Goal: Entertainment & Leisure: Consume media (video, audio)

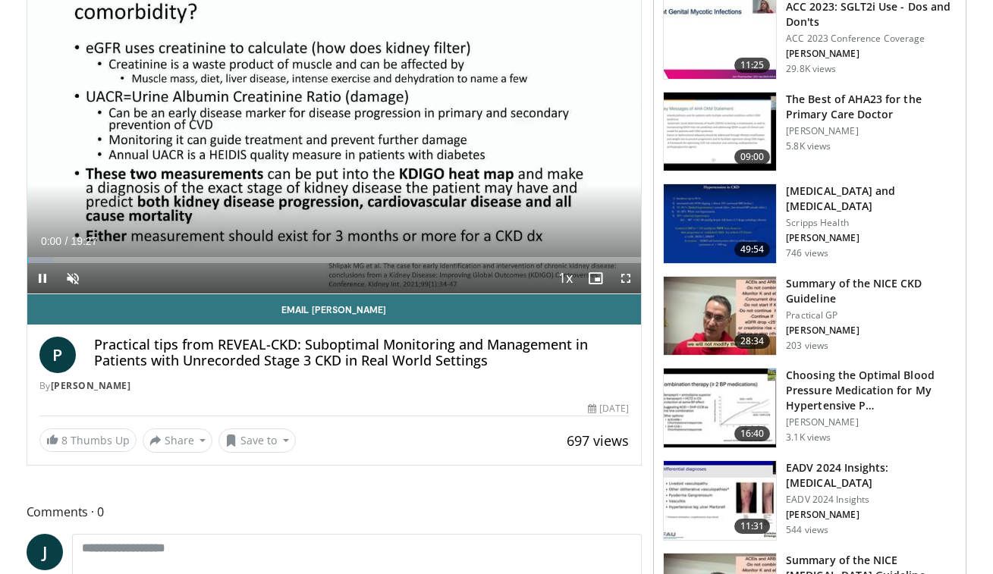
scroll to position [229, 0]
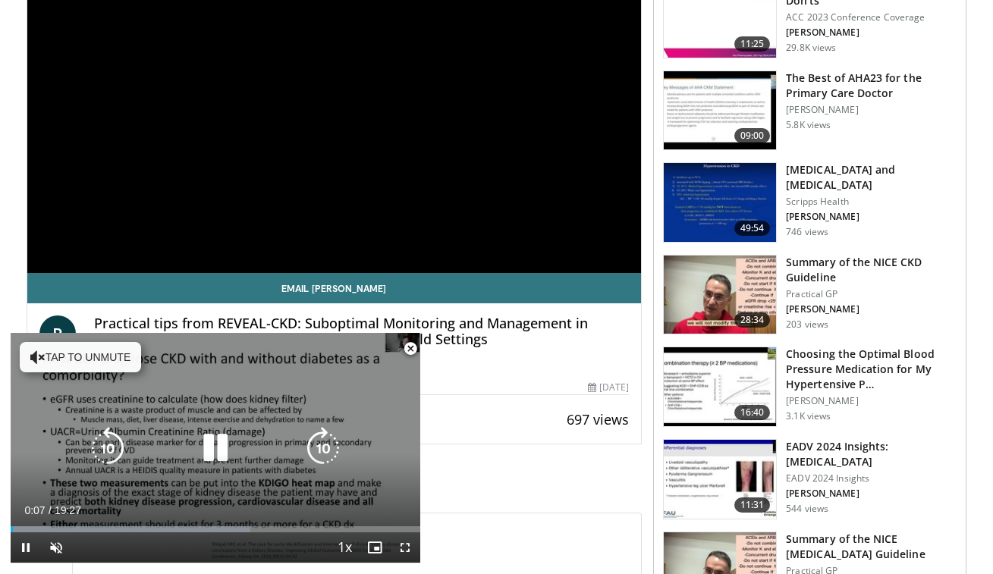
click at [81, 360] on button "Tap to unmute" at bounding box center [80, 357] width 121 height 30
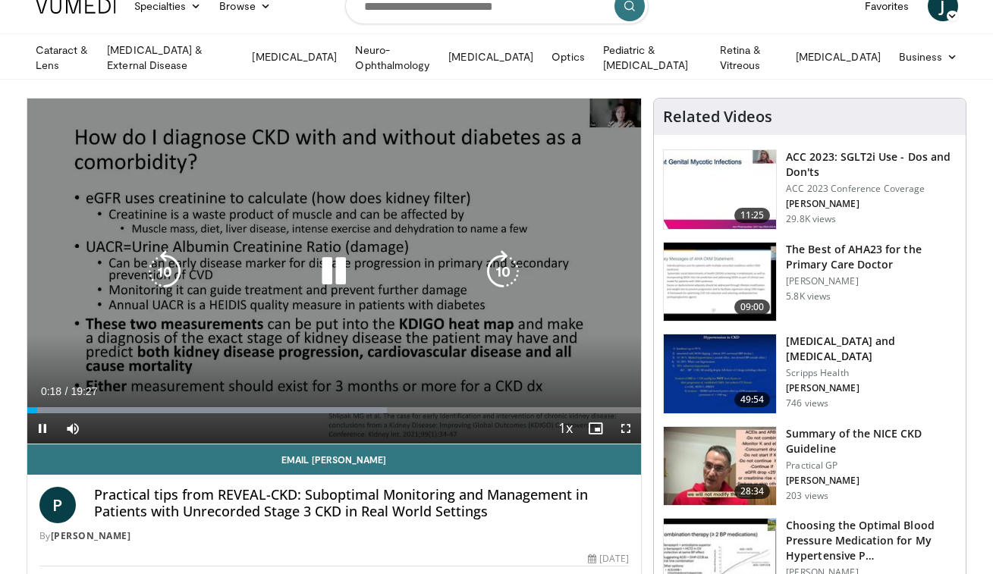
scroll to position [58, 0]
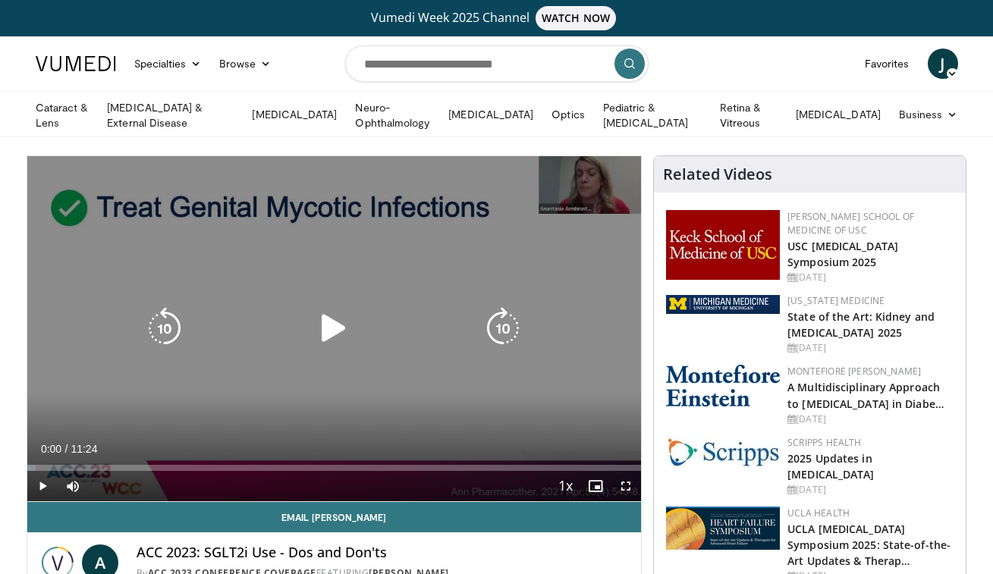
click at [331, 324] on icon "Video Player" at bounding box center [334, 328] width 42 height 42
